Goal: Task Accomplishment & Management: Complete application form

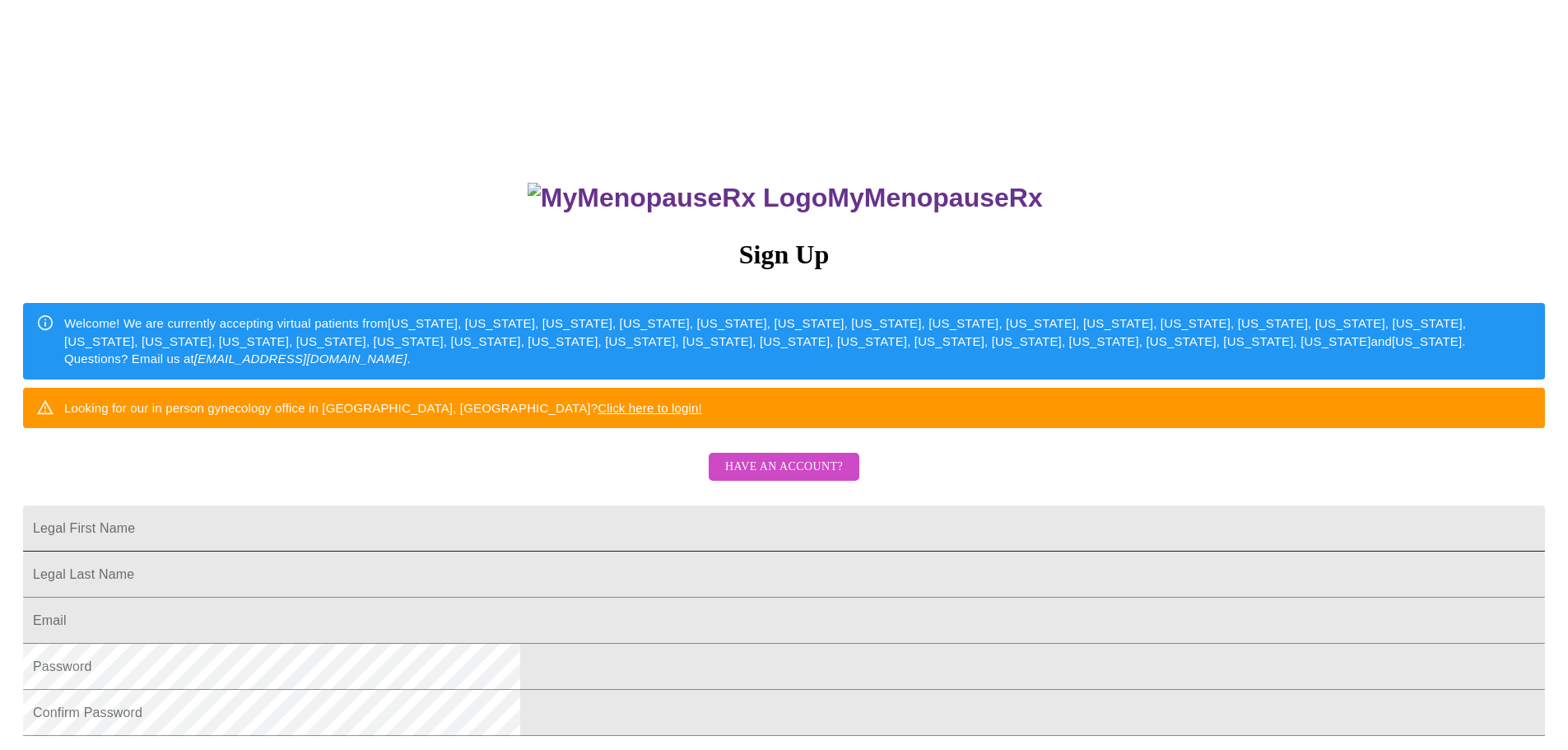
click at [705, 552] on input "Legal First Name" at bounding box center [784, 528] width 1522 height 46
type input "[PERSON_NAME]"
click at [822, 477] on span "Have an account?" at bounding box center [783, 467] width 118 height 21
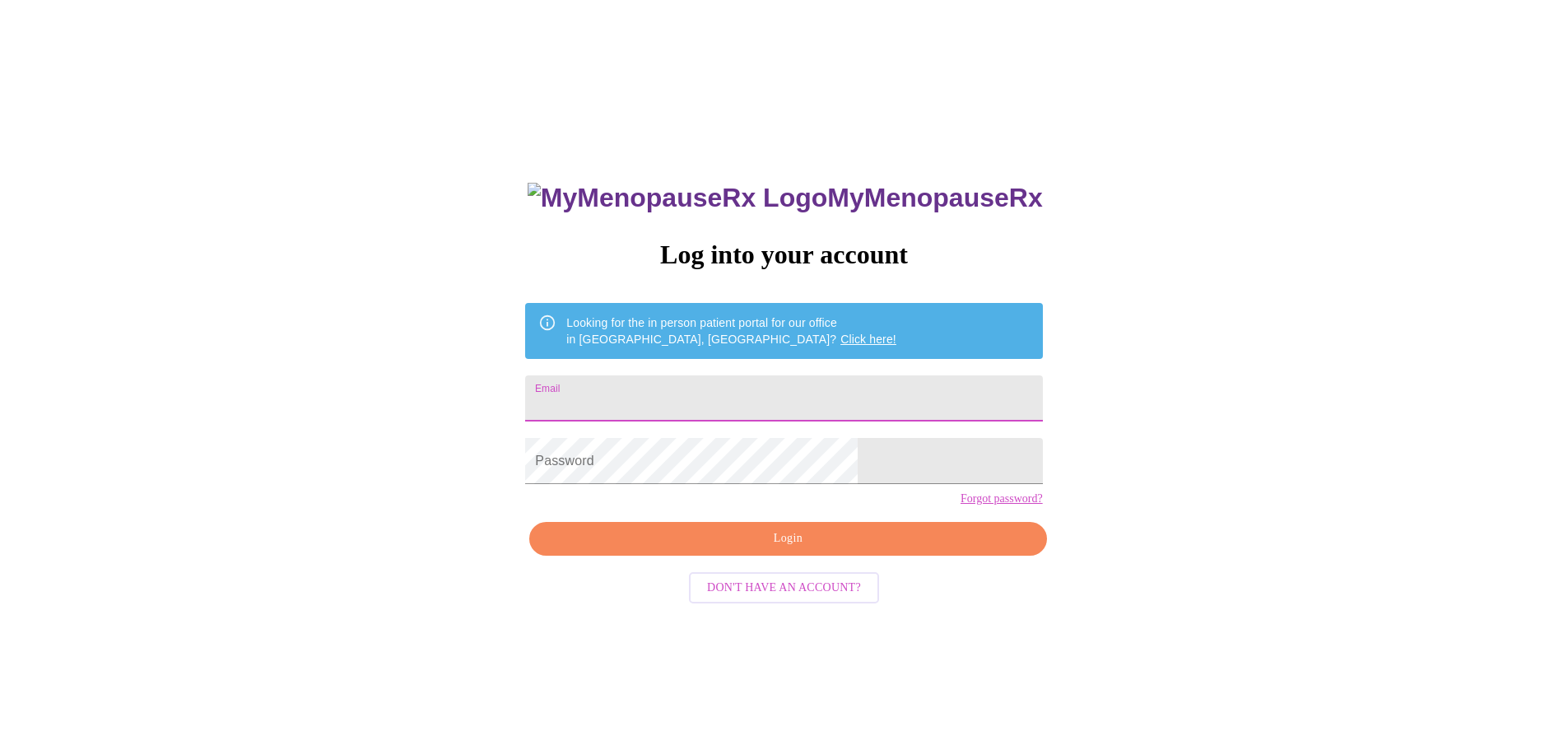
click at [756, 385] on input "Email" at bounding box center [784, 398] width 517 height 46
type input "[PERSON_NAME]"
click at [740, 396] on input "[PERSON_NAME]" at bounding box center [784, 398] width 517 height 46
click at [840, 333] on link "Click here!" at bounding box center [869, 339] width 56 height 13
